Goal: Information Seeking & Learning: Learn about a topic

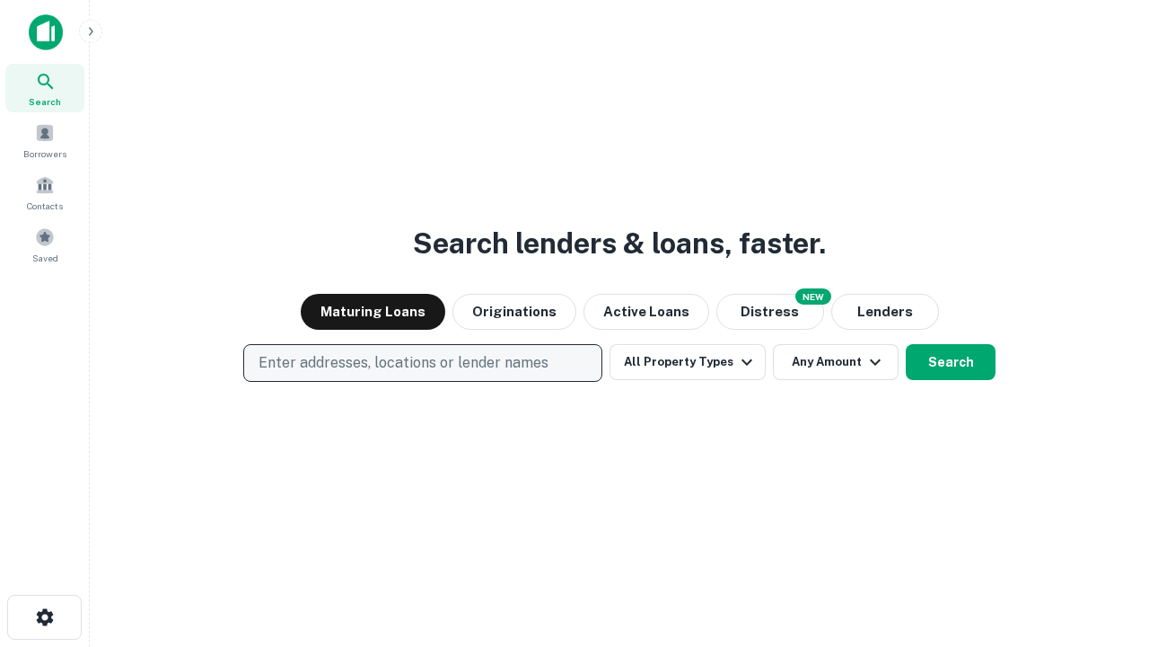
click at [422, 363] on p "Enter addresses, locations or lender names" at bounding box center [404, 363] width 290 height 22
type input "**********"
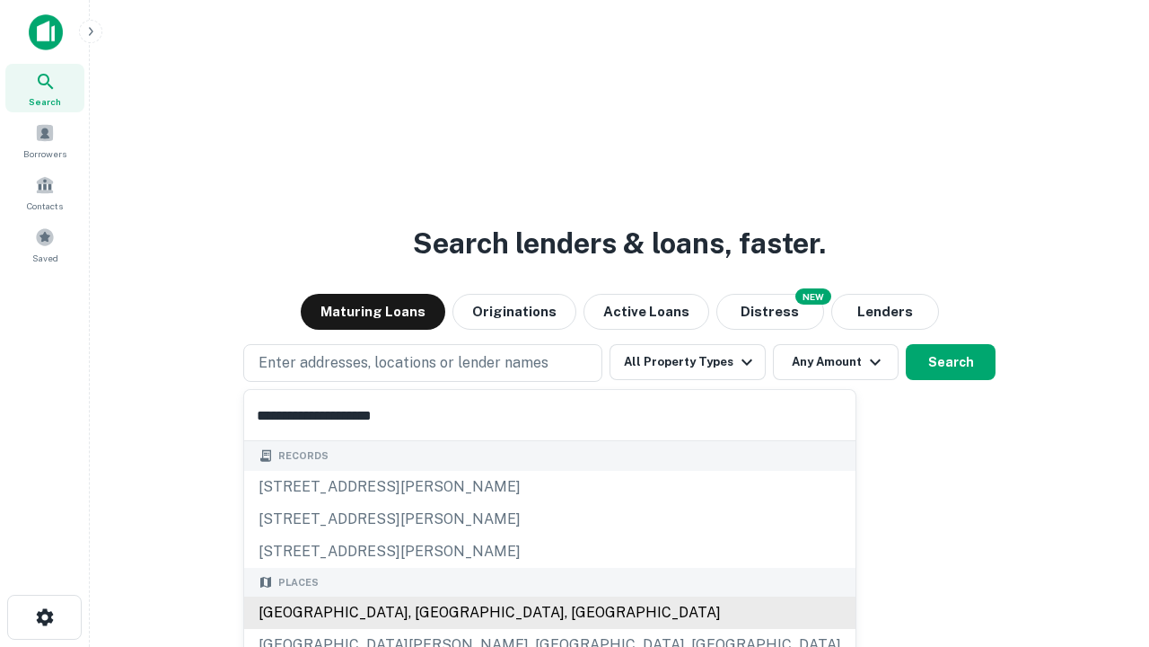
click at [429, 612] on div "[GEOGRAPHIC_DATA], [GEOGRAPHIC_DATA], [GEOGRAPHIC_DATA]" at bounding box center [550, 612] width 612 height 32
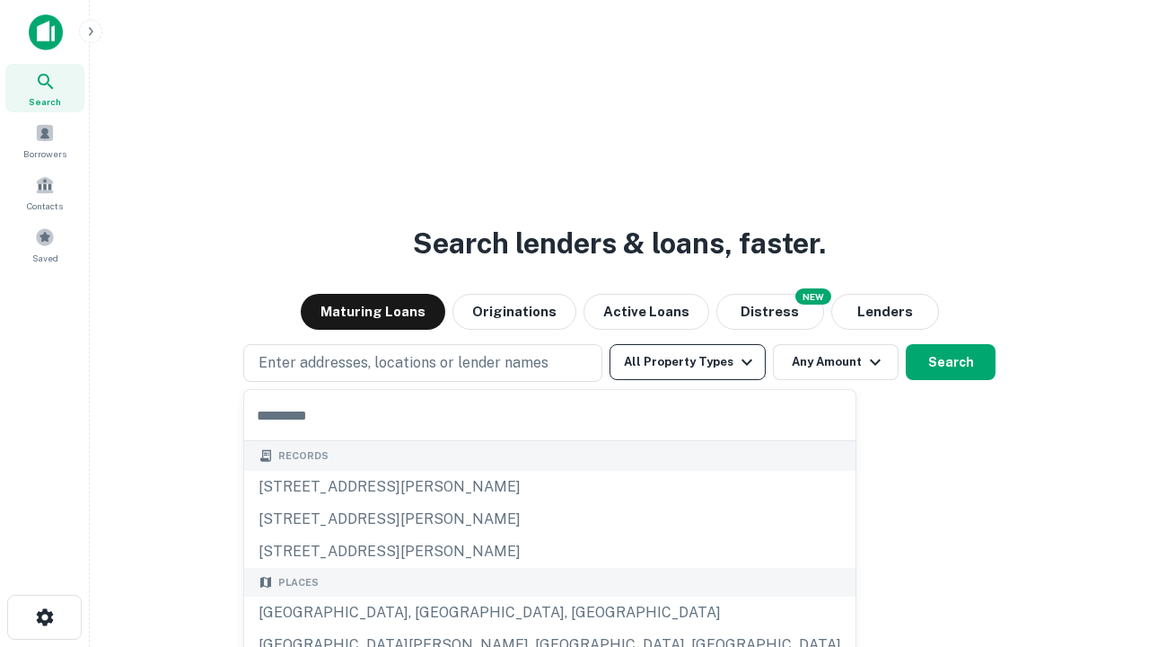
click at [688, 362] on button "All Property Types" at bounding box center [688, 362] width 156 height 36
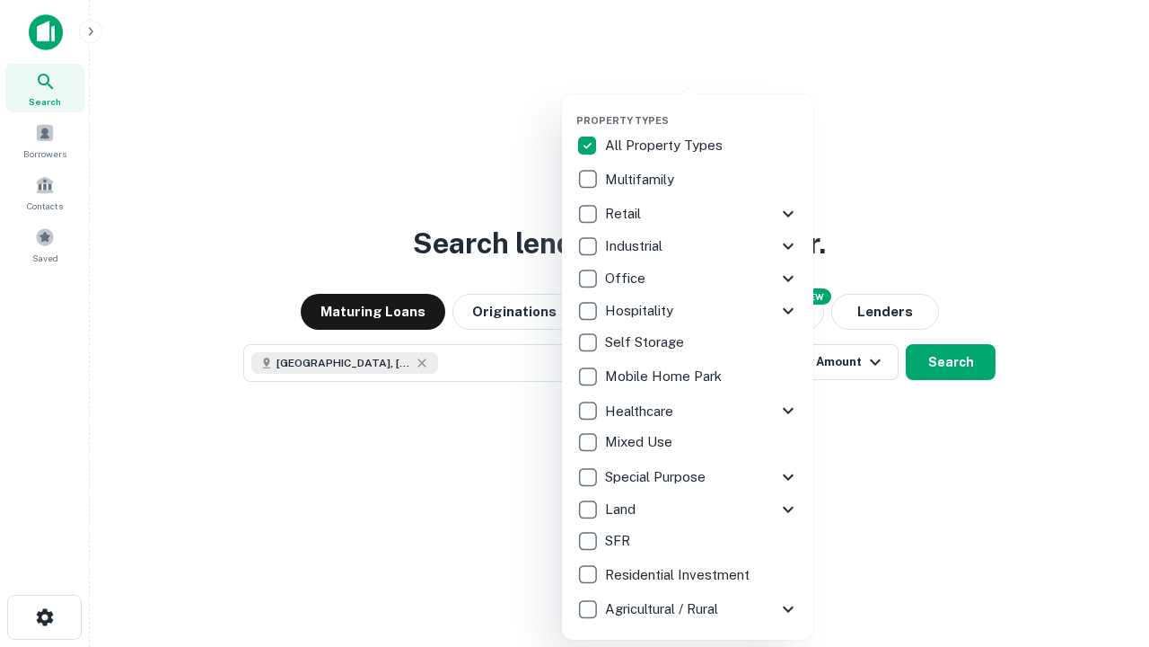
click at [702, 109] on button "button" at bounding box center [701, 109] width 251 height 1
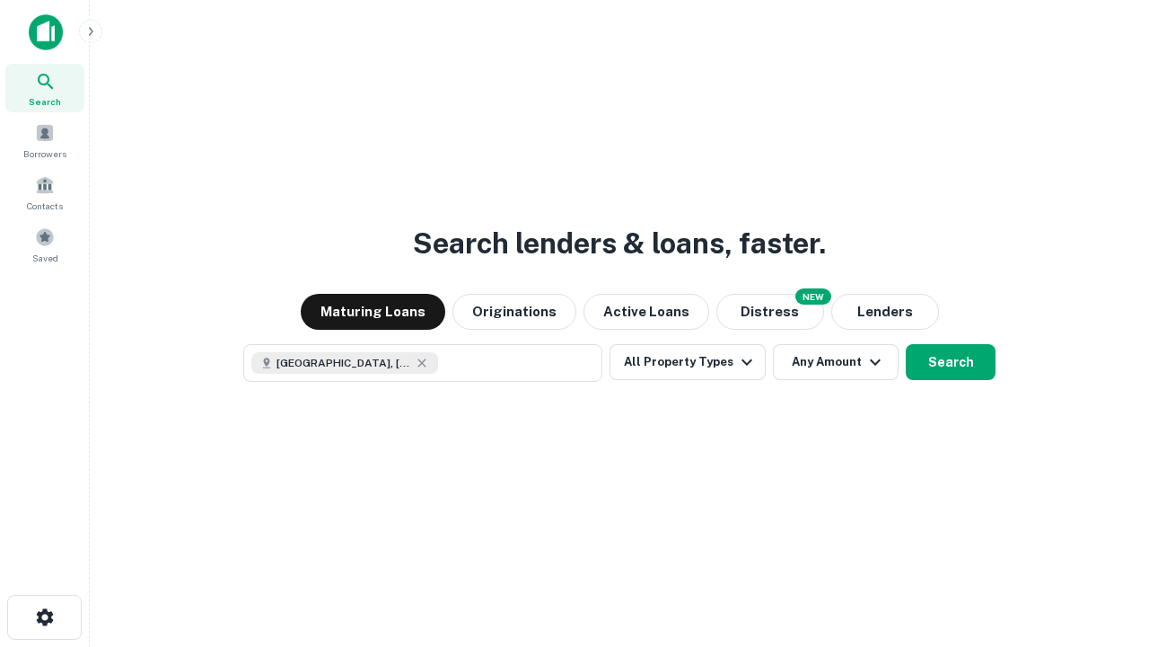
scroll to position [29, 0]
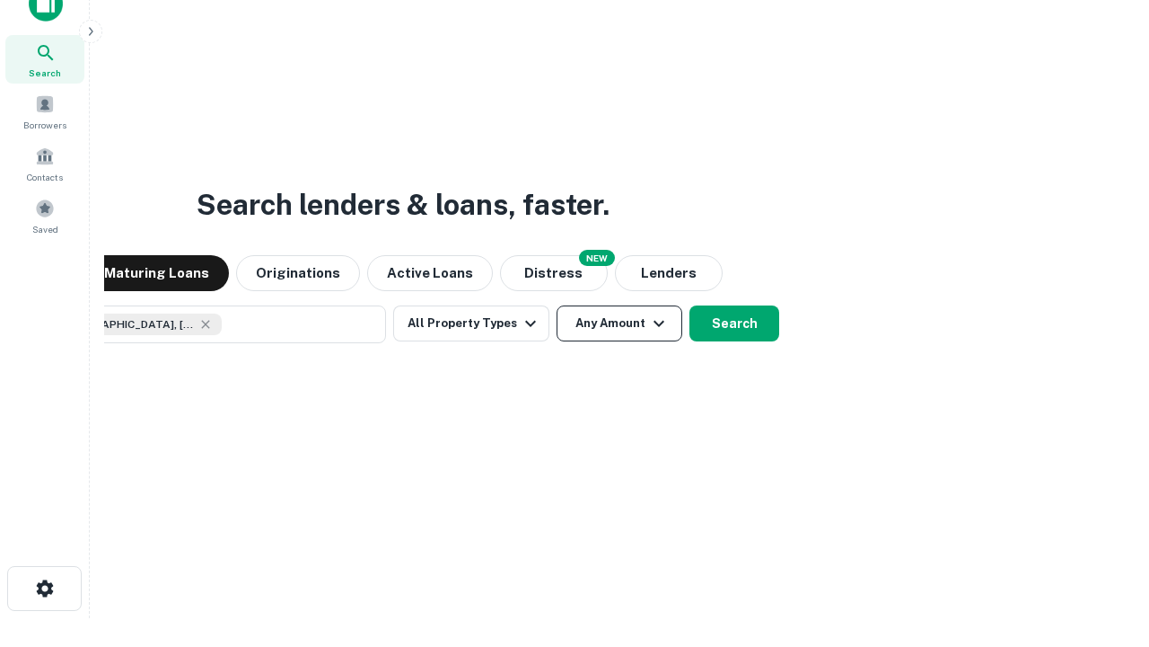
click at [557, 305] on button "Any Amount" at bounding box center [620, 323] width 126 height 36
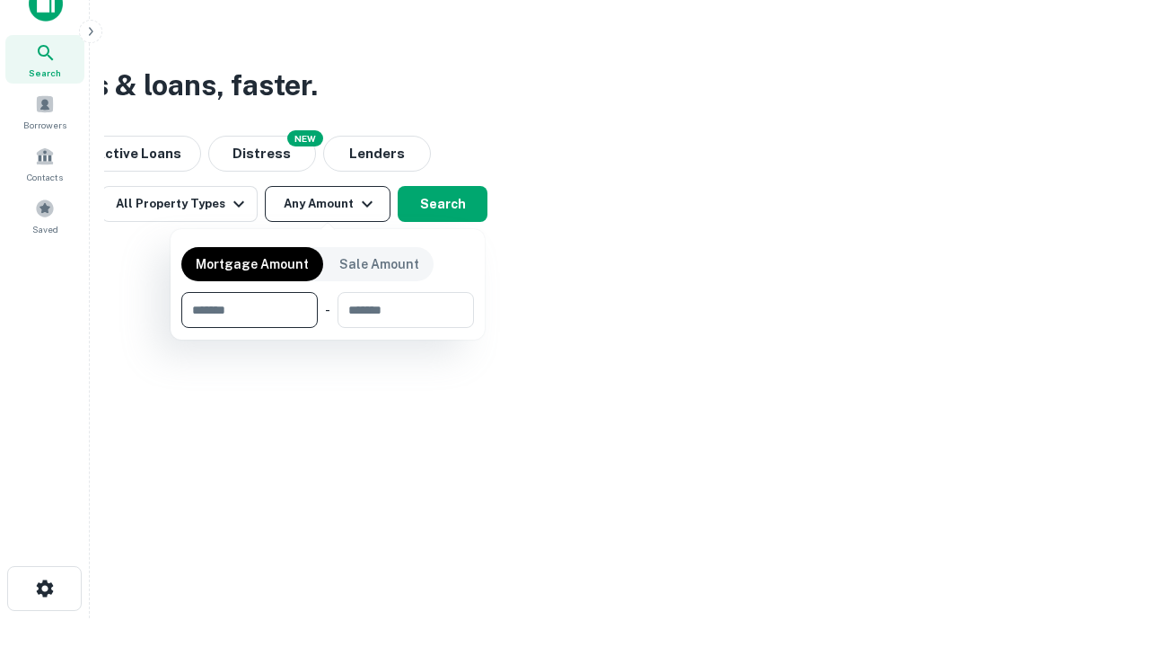
type input "*******"
click at [328, 328] on button "button" at bounding box center [327, 328] width 293 height 1
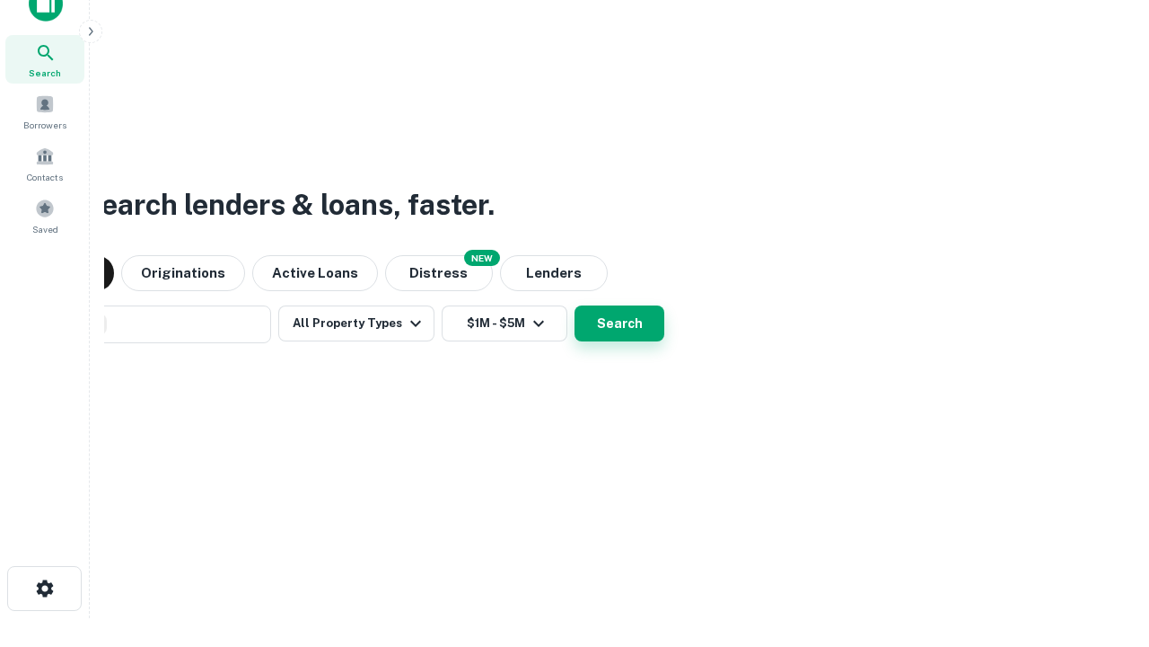
click at [575, 305] on button "Search" at bounding box center [620, 323] width 90 height 36
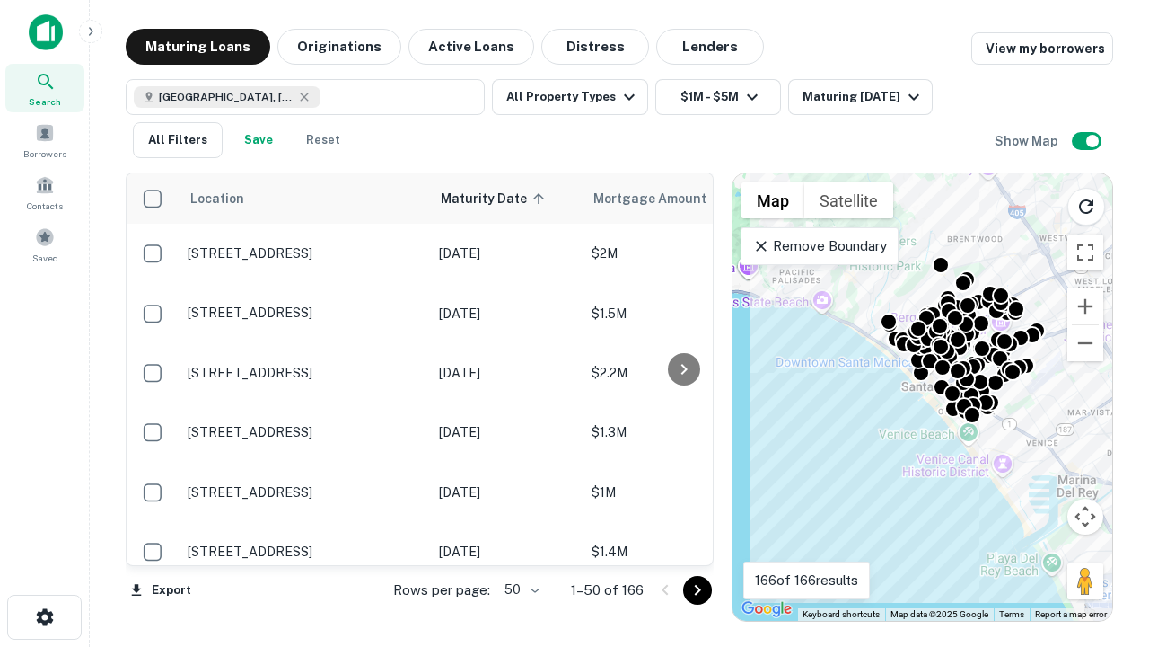
click at [519, 589] on body "Search Borrowers Contacts Saved Maturing Loans Originations Active Loans Distre…" at bounding box center [574, 323] width 1149 height 647
click at [520, 544] on li "25" at bounding box center [520, 544] width 52 height 32
click at [697, 589] on icon "Go to next page" at bounding box center [698, 590] width 22 height 22
